Goal: Entertainment & Leisure: Browse casually

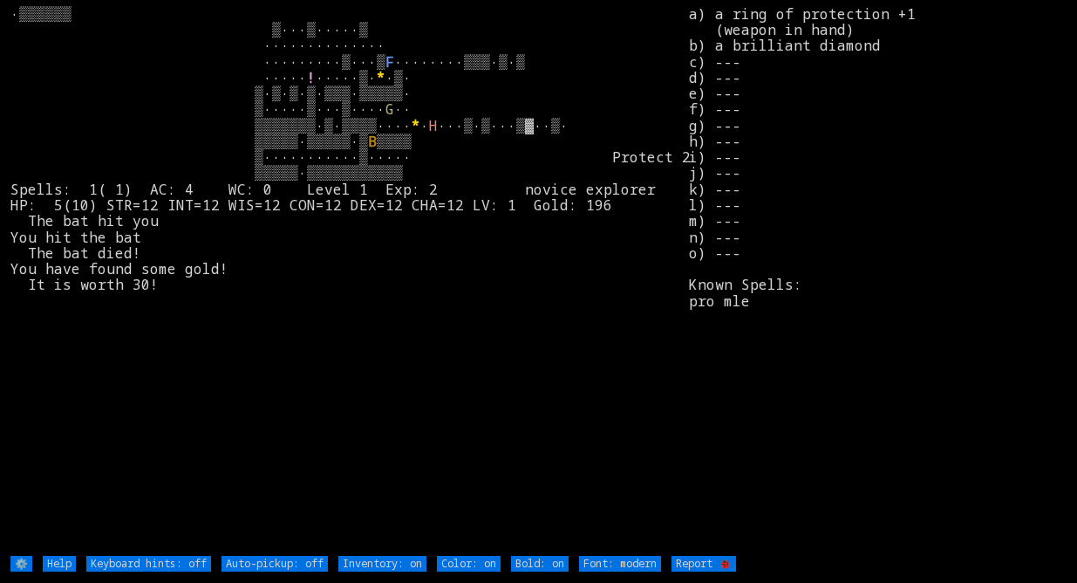
type off "Auto-pickup: on"
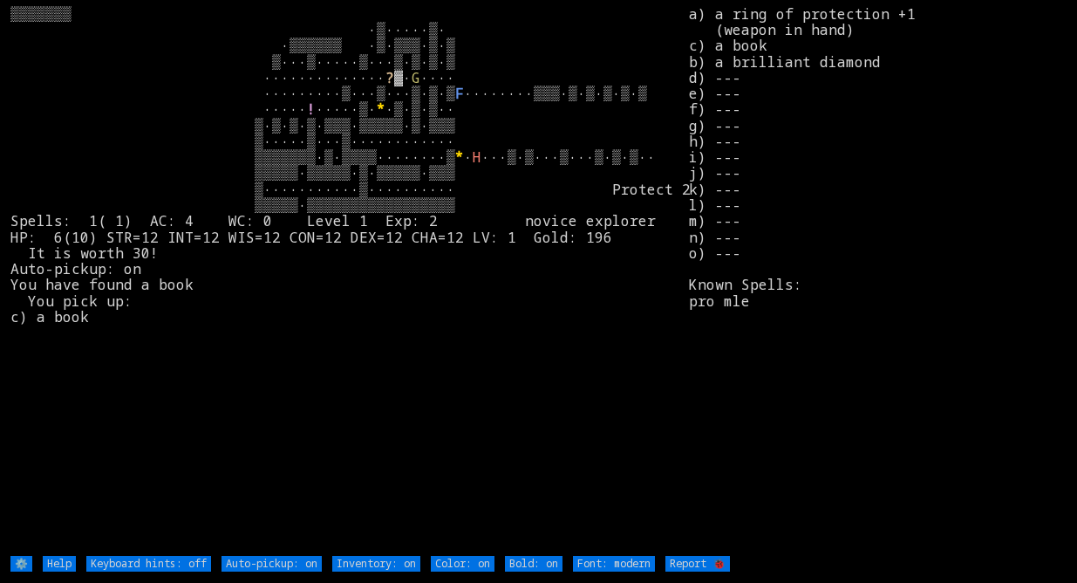
type off "Auto-pickup: off"
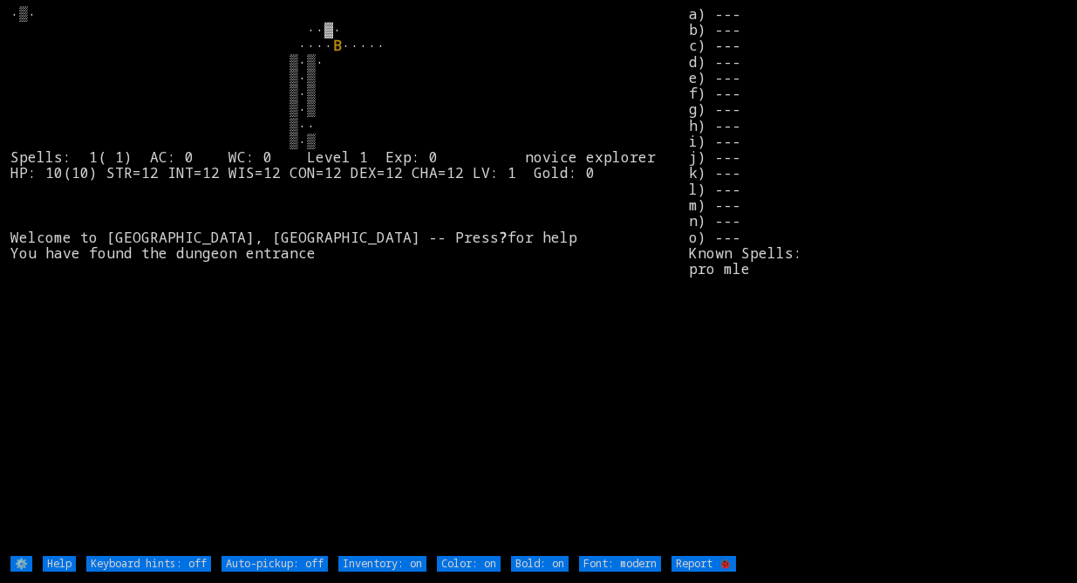
type off "Auto-pickup: on"
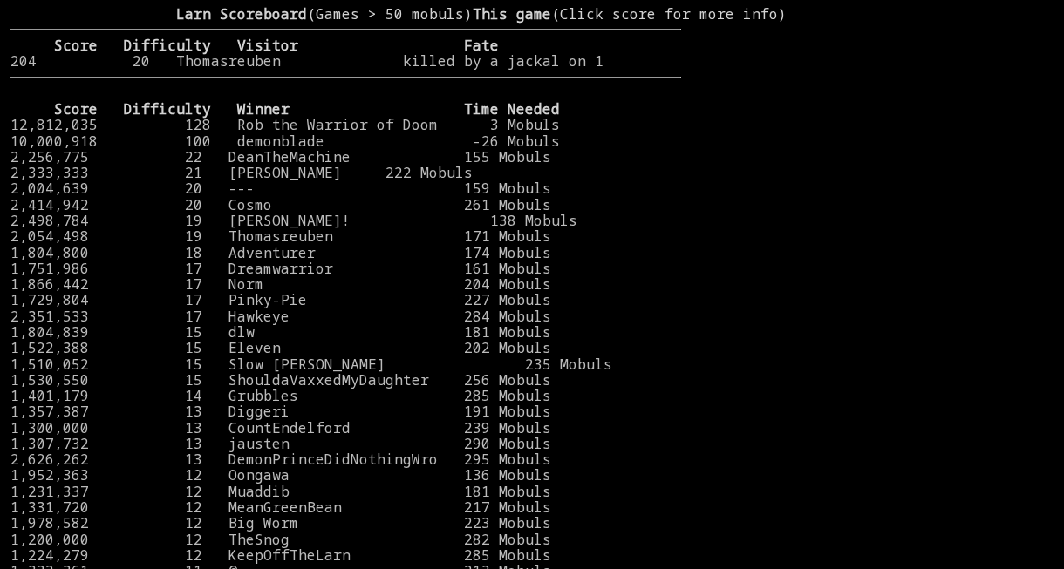
click at [790, 107] on stats at bounding box center [867, 273] width 372 height 535
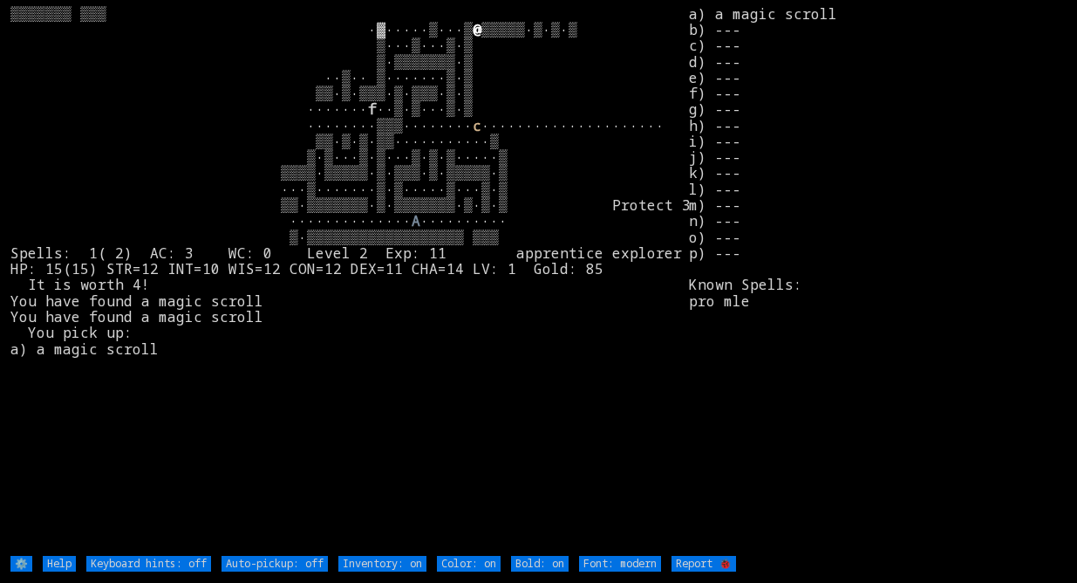
type off "Auto-pickup: on"
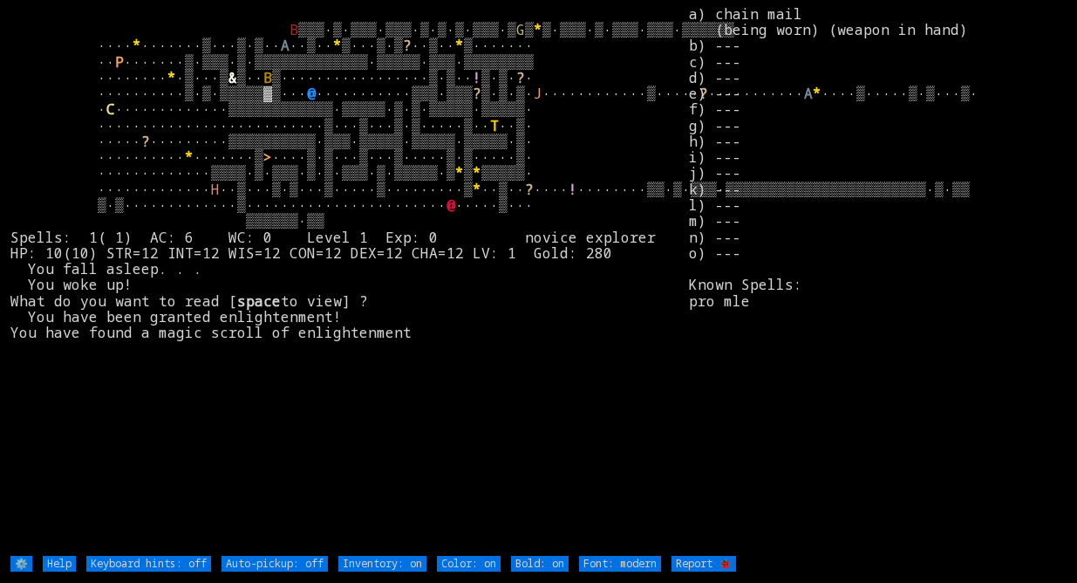
type off "Auto-pickup: on"
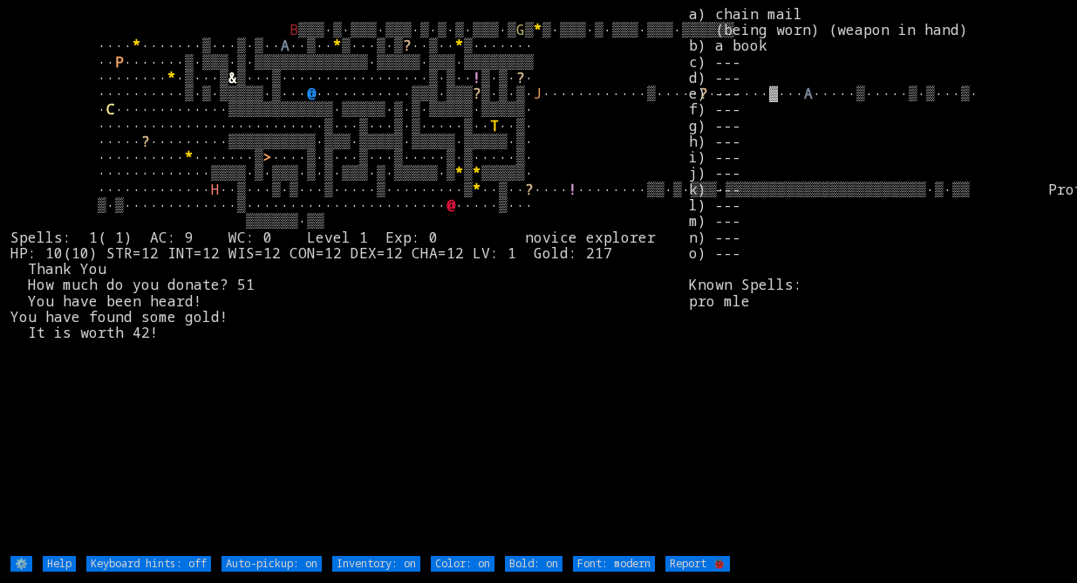
type off "Auto-pickup: off"
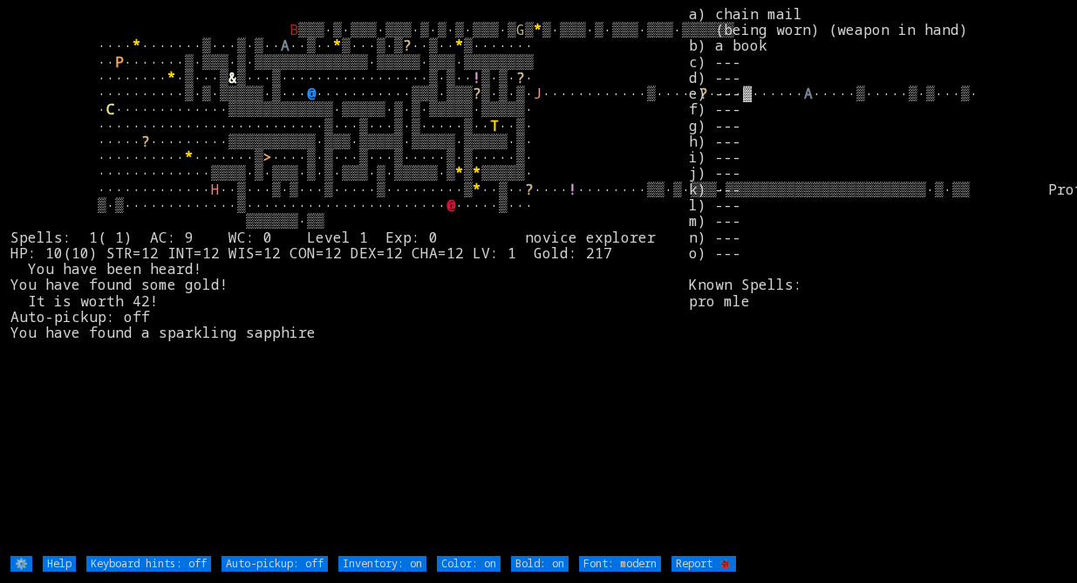
type off "Auto-pickup: on"
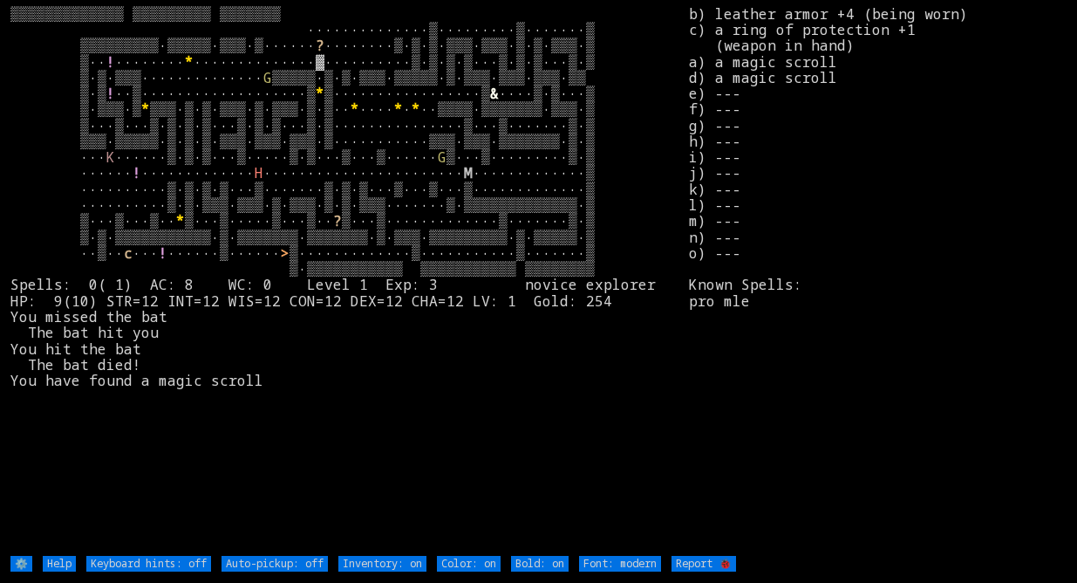
type off "Auto-pickup: on"
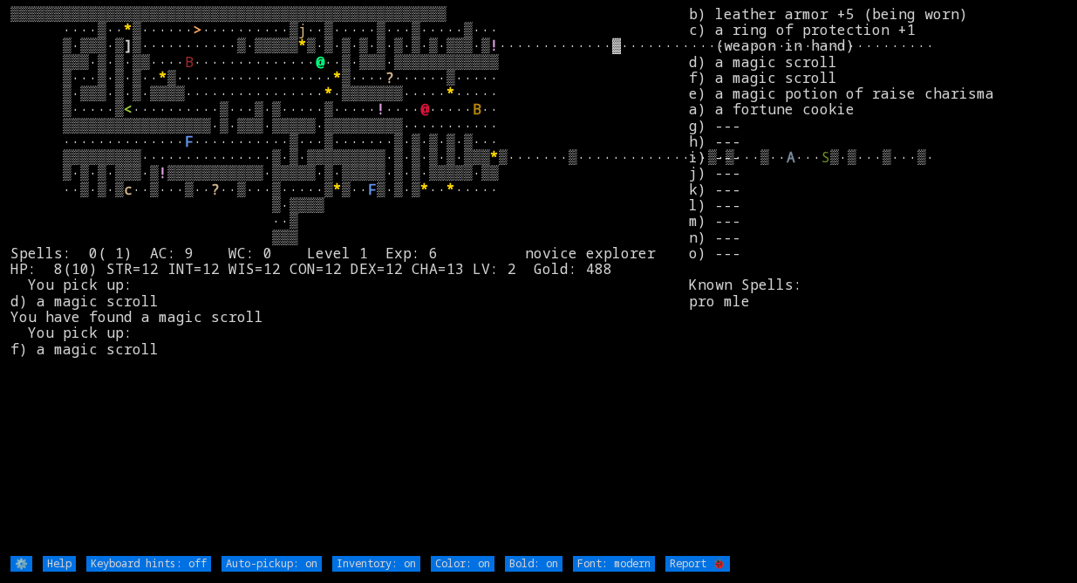
type off "Auto-pickup: off"
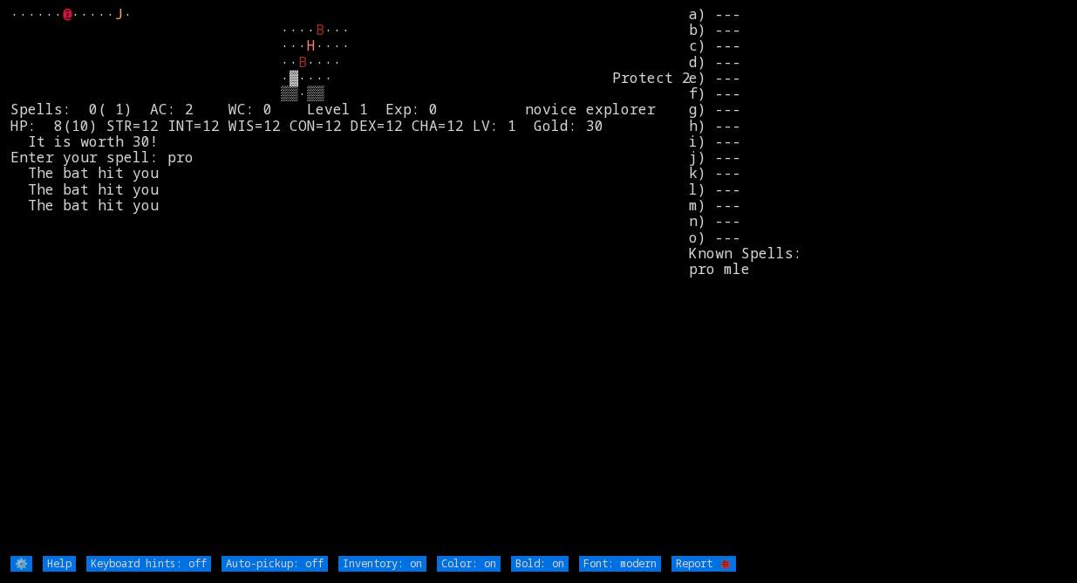
type off "Auto-pickup: on"
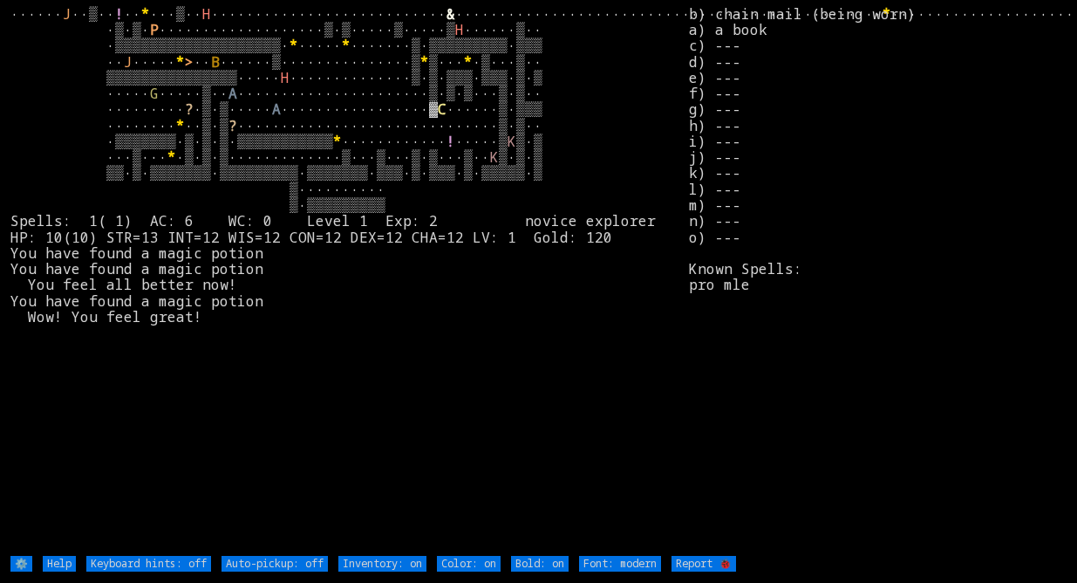
type off "Auto-pickup: on"
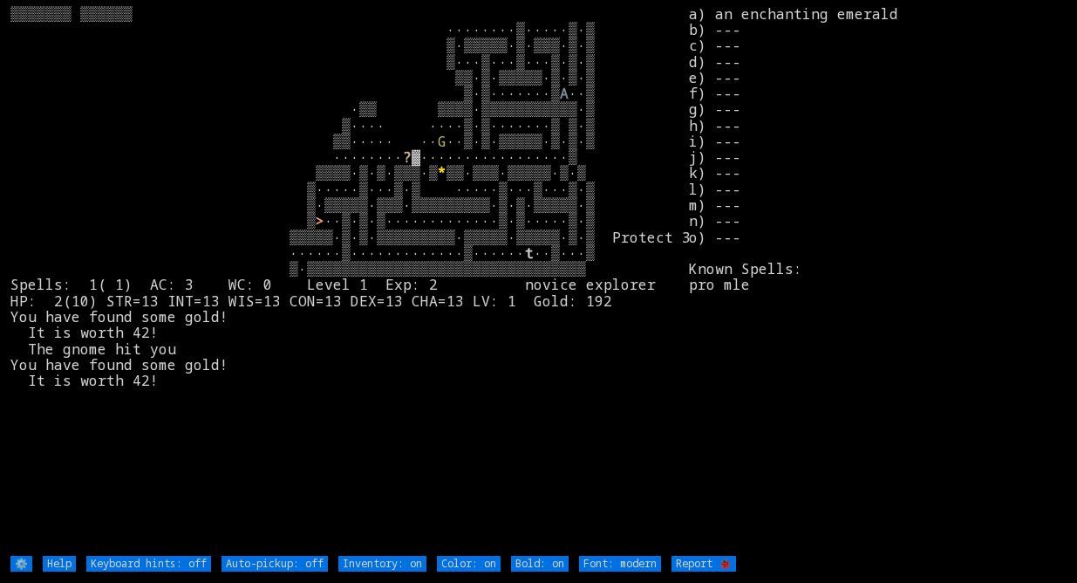
type off "Auto-pickup: on"
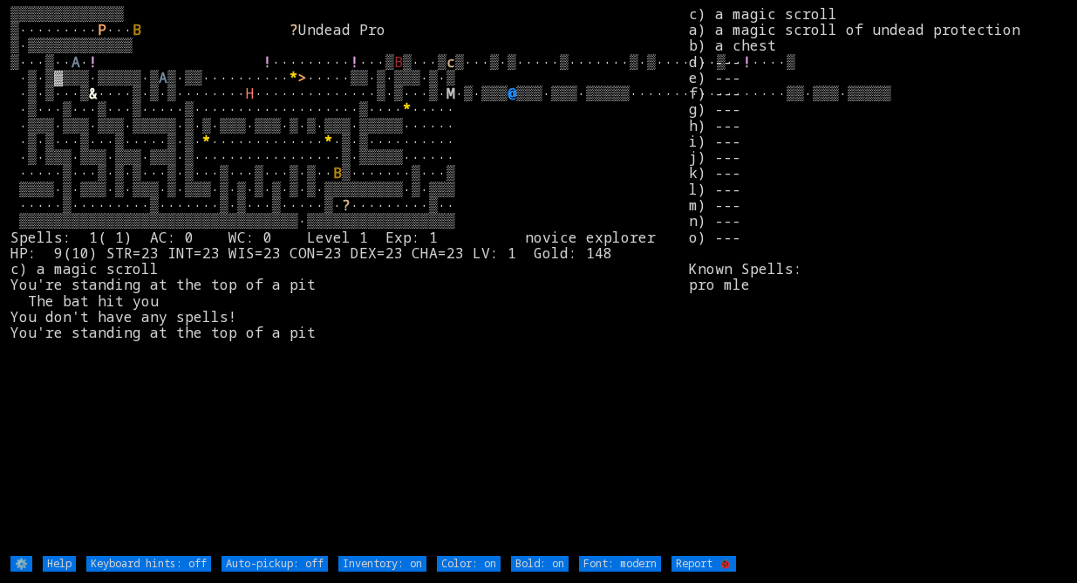
type off "Auto-pickup: on"
